Goal: Find contact information: Find contact information

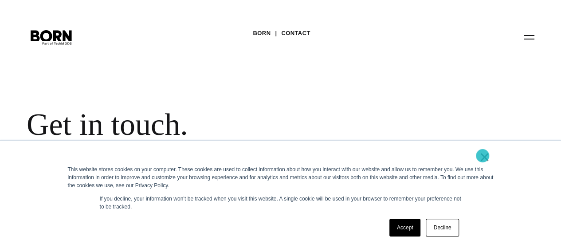
click at [486, 153] on link "×" at bounding box center [484, 157] width 11 height 8
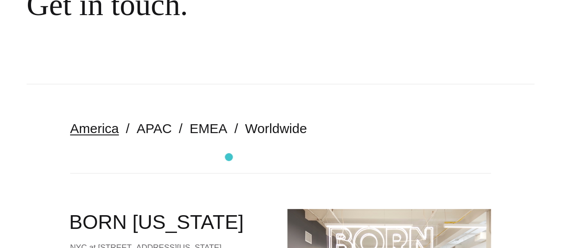
scroll to position [105, 0]
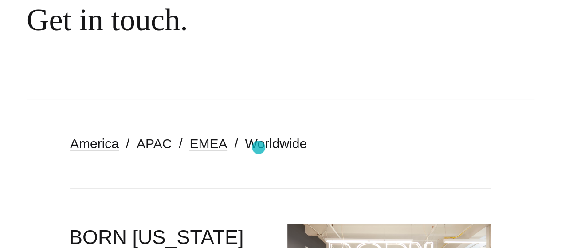
click at [227, 147] on link "EMEA" at bounding box center [208, 143] width 38 height 15
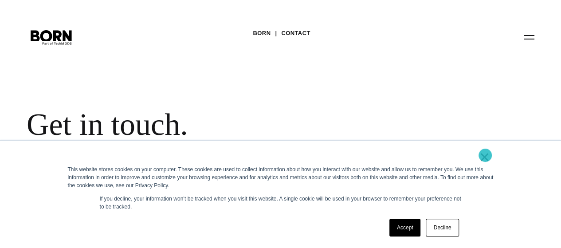
click at [485, 155] on link "×" at bounding box center [484, 157] width 11 height 8
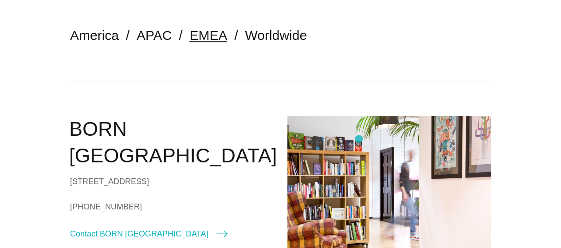
scroll to position [133, 0]
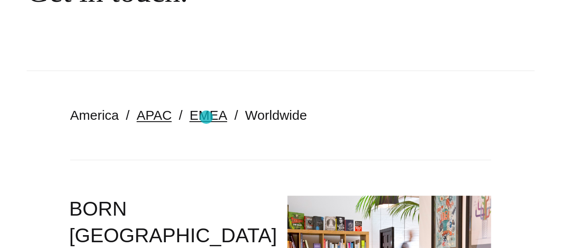
click at [172, 117] on link "APAC" at bounding box center [154, 115] width 35 height 15
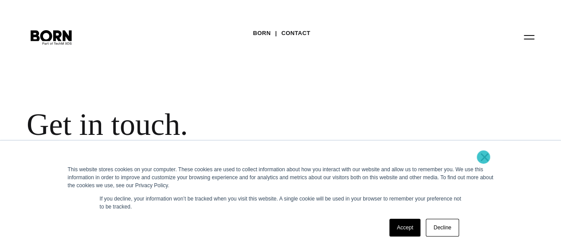
click at [483, 157] on link "×" at bounding box center [484, 157] width 11 height 8
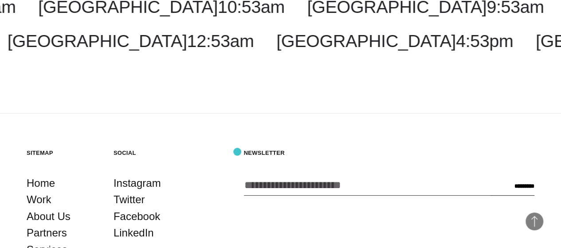
scroll to position [1729, 0]
